Goal: Communication & Community: Ask a question

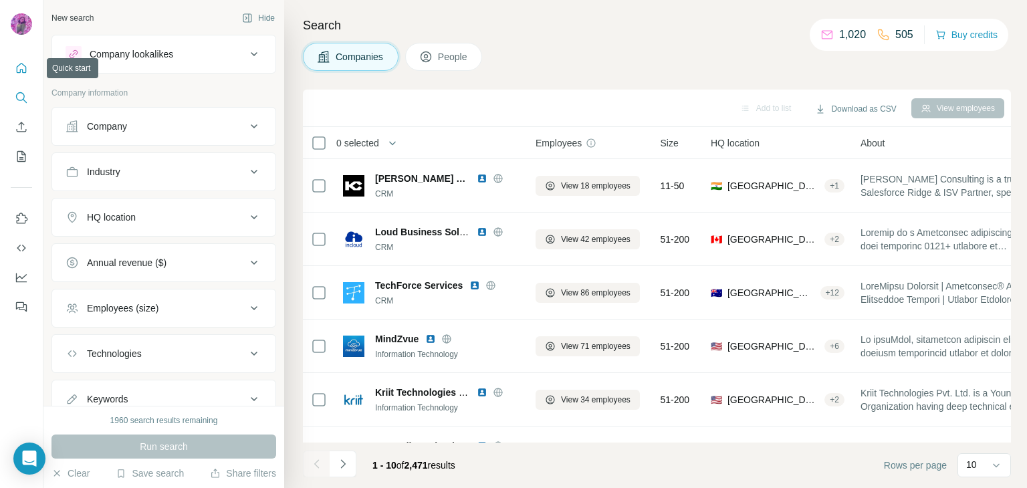
click at [19, 64] on icon "Quick start" at bounding box center [22, 68] width 10 height 10
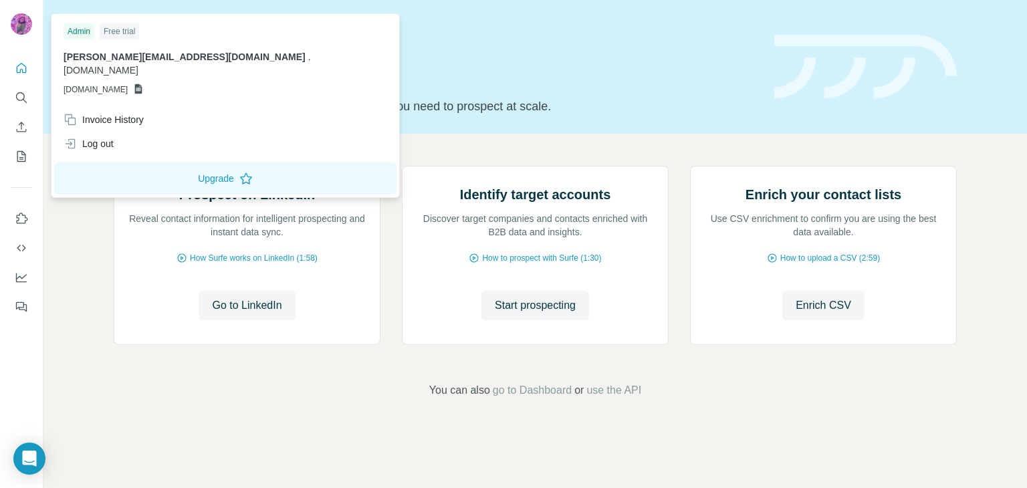
click at [17, 24] on img at bounding box center [21, 23] width 21 height 21
click at [16, 19] on img at bounding box center [21, 23] width 21 height 21
click at [111, 113] on div "Invoice History" at bounding box center [104, 119] width 80 height 13
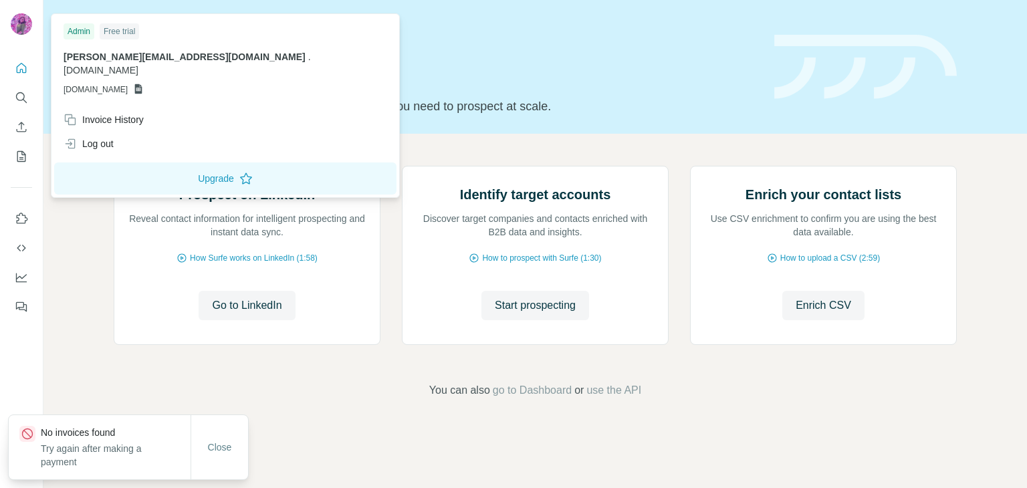
click at [64, 201] on div "Prospect on LinkedIn Reveal contact information for intelligent prospecting and…" at bounding box center [534, 282] width 983 height 297
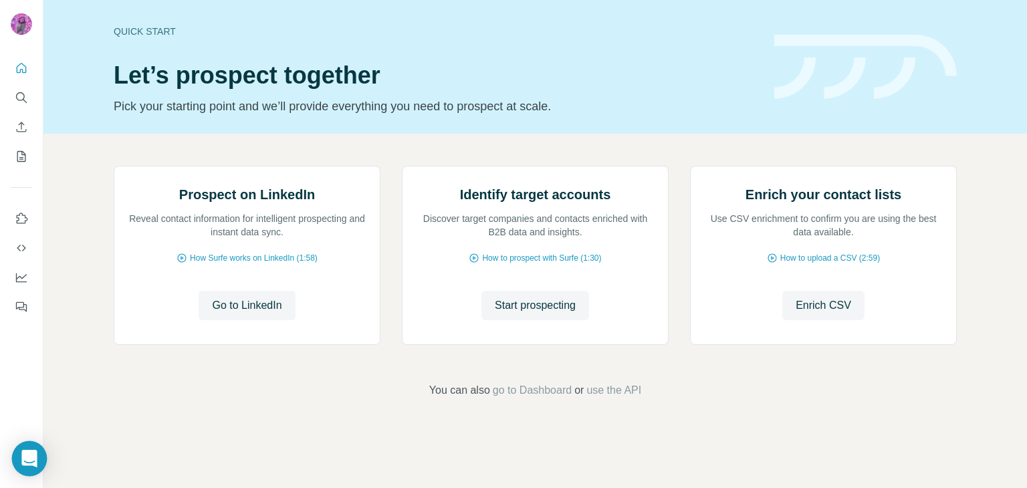
click at [31, 453] on icon "Open Intercom Messenger" at bounding box center [28, 458] width 15 height 17
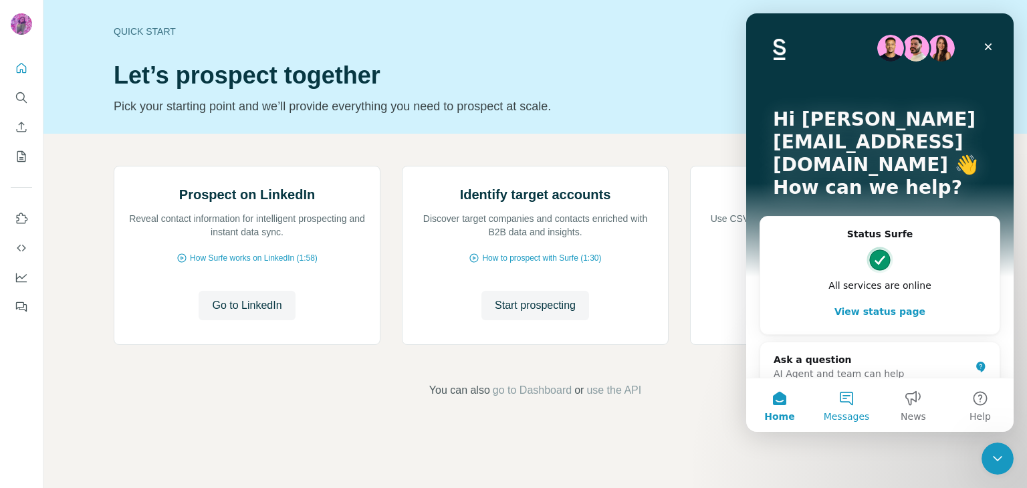
click at [845, 398] on button "Messages" at bounding box center [846, 404] width 67 height 53
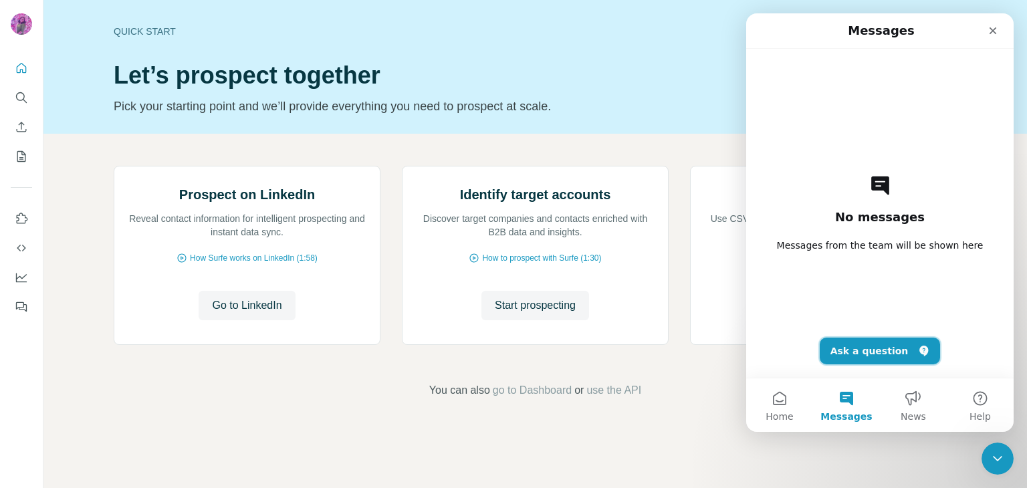
click at [858, 351] on button "Ask a question" at bounding box center [880, 351] width 121 height 27
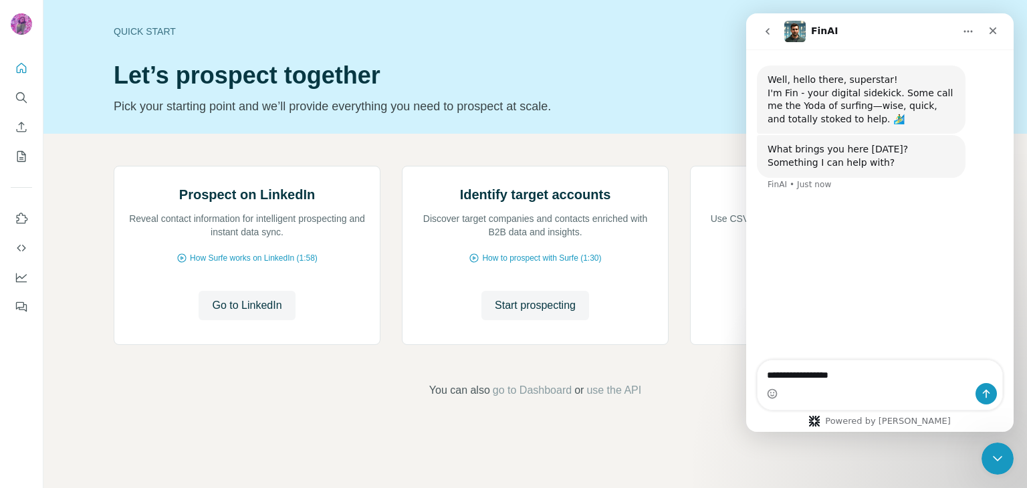
type textarea "**********"
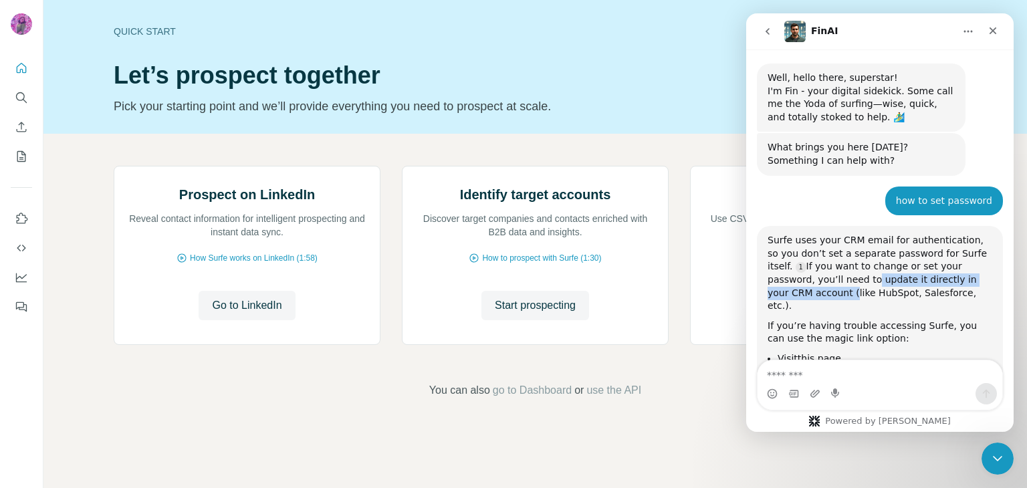
drag, startPoint x: 794, startPoint y: 283, endPoint x: 964, endPoint y: 274, distance: 170.0
click at [964, 274] on div "Surfe uses your CRM email for authentication, so you don’t set a separate passw…" at bounding box center [879, 273] width 225 height 79
click at [878, 301] on div "Surfe uses your CRM email for authentication, so you don’t set a separate passw…" at bounding box center [879, 344] width 225 height 221
drag, startPoint x: 885, startPoint y: 293, endPoint x: 766, endPoint y: 242, distance: 129.6
click at [766, 242] on div "Surfe uses your CRM email for authentication, so you don’t set a separate passw…" at bounding box center [880, 344] width 246 height 237
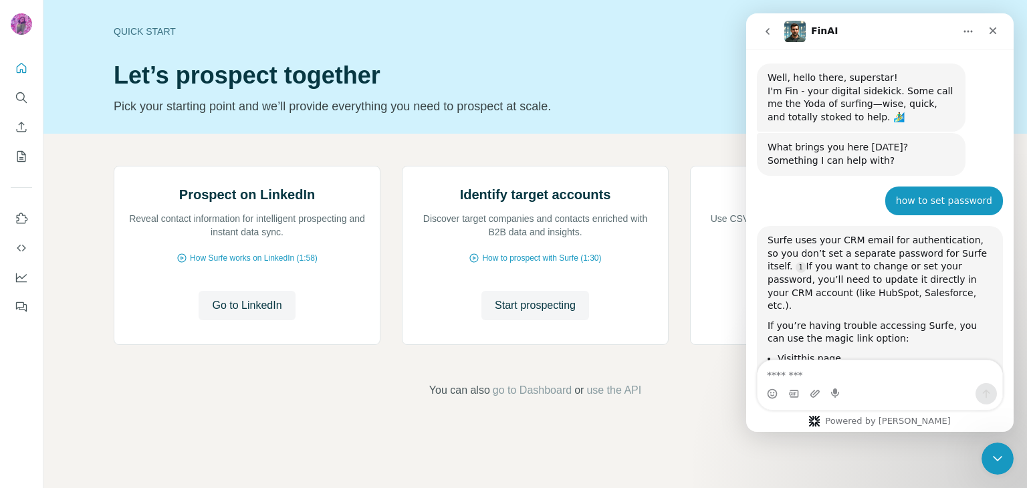
copy div "Surfe uses your CRM email for authentication, so you don’t set a separate passw…"
